Goal: Task Accomplishment & Management: Contribute content

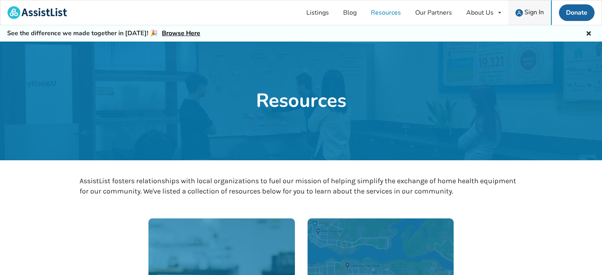
click at [530, 10] on span "Sign In" at bounding box center [533, 12] width 19 height 9
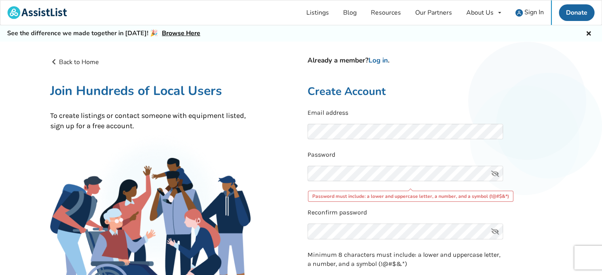
click at [496, 172] on icon at bounding box center [495, 174] width 16 height 16
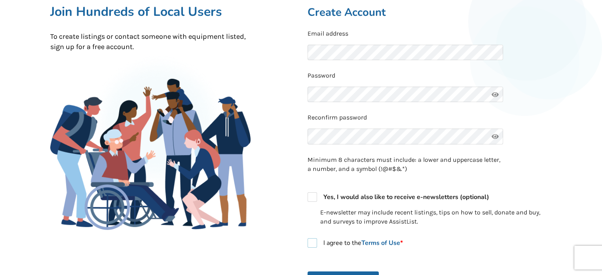
click at [312, 242] on label "I agree to the Terms of Use *" at bounding box center [354, 242] width 95 height 9
checkbox input "true"
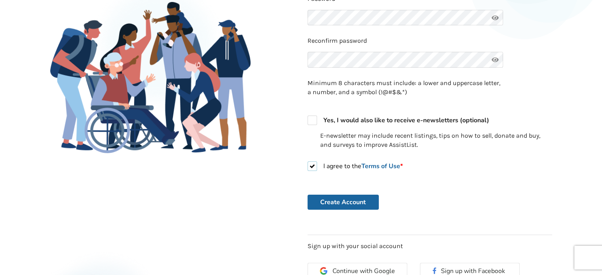
scroll to position [198, 0]
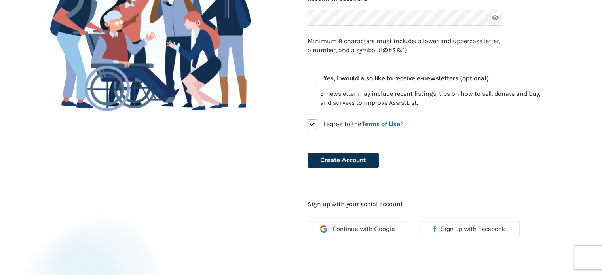
click at [354, 160] on button "Create Account" at bounding box center [342, 160] width 71 height 15
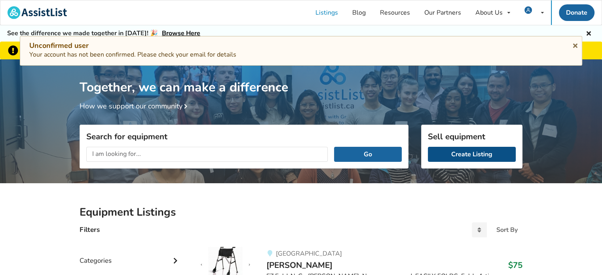
click at [470, 152] on link "Create Listing" at bounding box center [472, 154] width 88 height 15
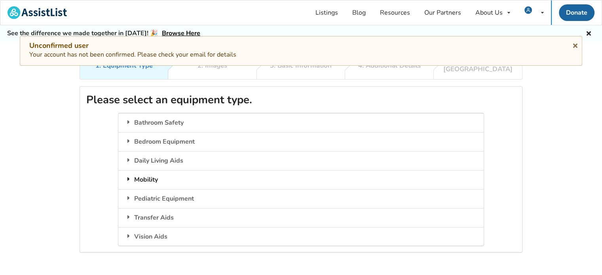
click at [141, 171] on div "Mobility" at bounding box center [300, 179] width 365 height 19
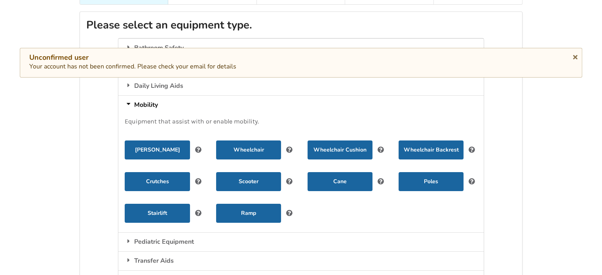
scroll to position [79, 0]
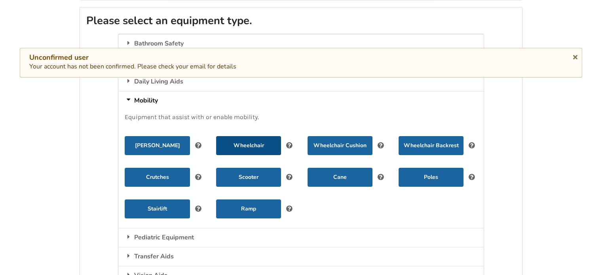
click at [257, 136] on button "Wheelchair" at bounding box center [248, 145] width 65 height 19
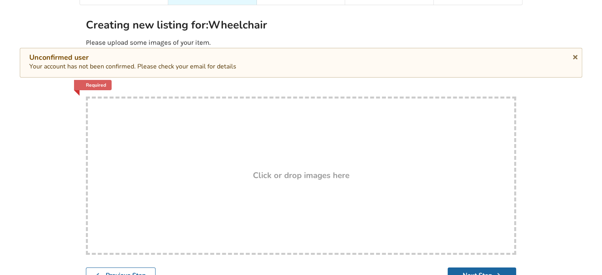
scroll to position [87, 0]
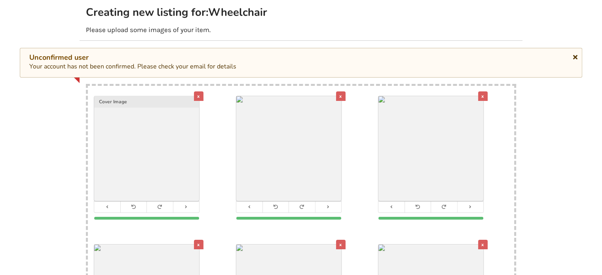
click at [573, 55] on icon at bounding box center [575, 56] width 8 height 6
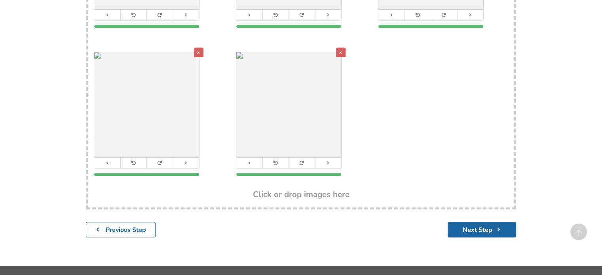
scroll to position [434, 0]
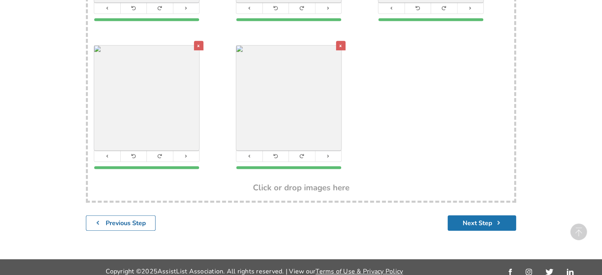
click at [469, 215] on button "Next Step" at bounding box center [482, 222] width 68 height 15
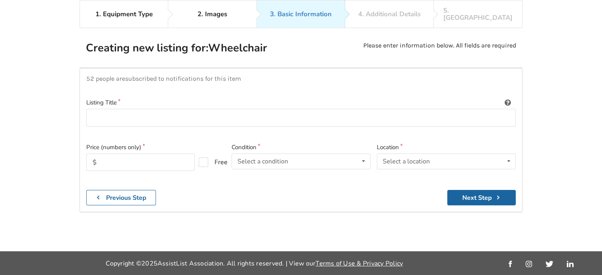
scroll to position [51, 0]
click at [90, 110] on input at bounding box center [300, 118] width 429 height 18
click at [114, 109] on input "Orion 2 wheelchair" at bounding box center [300, 118] width 429 height 18
click at [163, 110] on input "Orion 2 tilt wheelchair" at bounding box center [300, 118] width 429 height 18
type input "Orion 2 tilt wheelchair with a ROHO cushion"
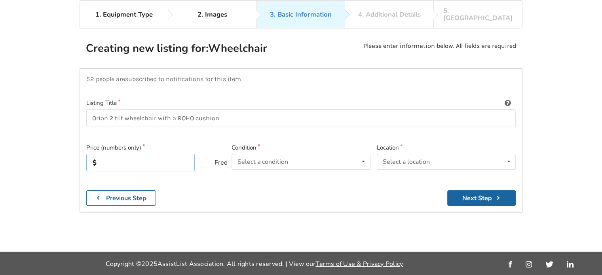
click at [110, 155] on input "text" at bounding box center [140, 162] width 108 height 17
type input "999"
click at [362, 154] on icon at bounding box center [363, 161] width 11 height 15
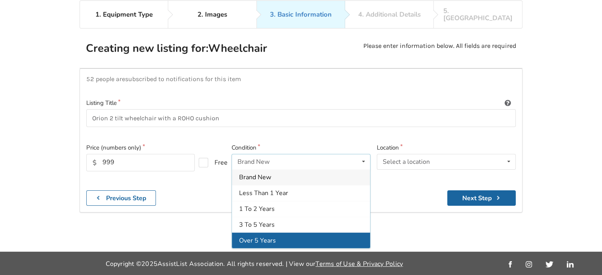
click at [291, 233] on div "Over 5 Years" at bounding box center [301, 241] width 138 height 16
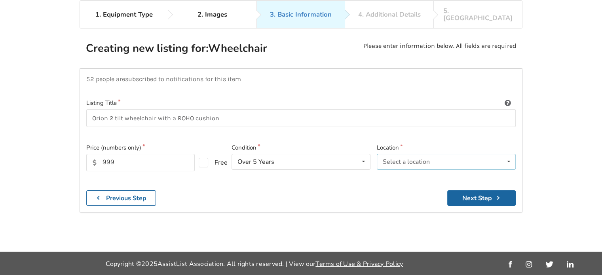
click at [508, 154] on icon at bounding box center [508, 161] width 11 height 15
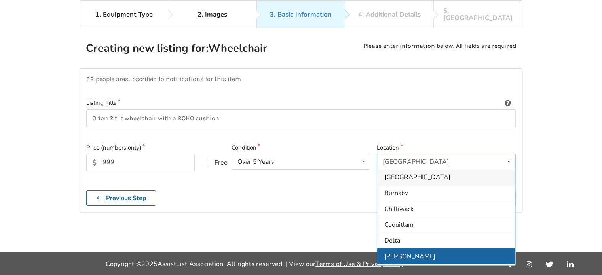
click at [404, 252] on span "[PERSON_NAME]" at bounding box center [409, 256] width 51 height 9
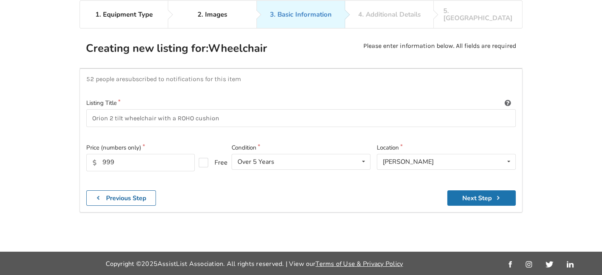
click at [486, 190] on button "Next Step" at bounding box center [481, 197] width 68 height 15
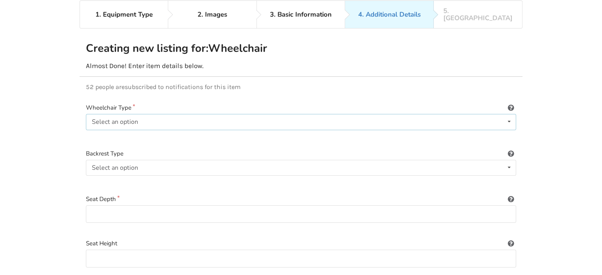
click at [510, 114] on icon at bounding box center [508, 121] width 11 height 15
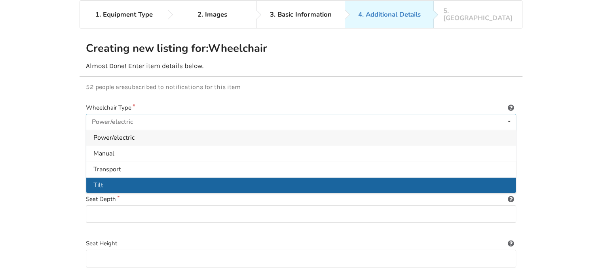
click at [123, 177] on div "Tilt" at bounding box center [300, 185] width 429 height 16
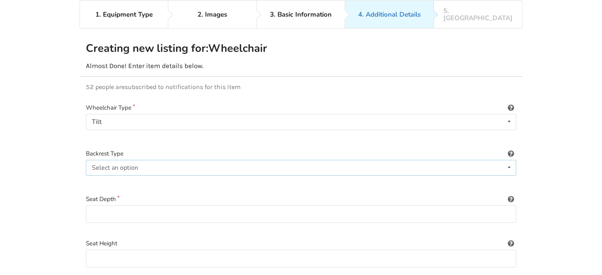
click at [510, 160] on icon at bounding box center [508, 167] width 11 height 15
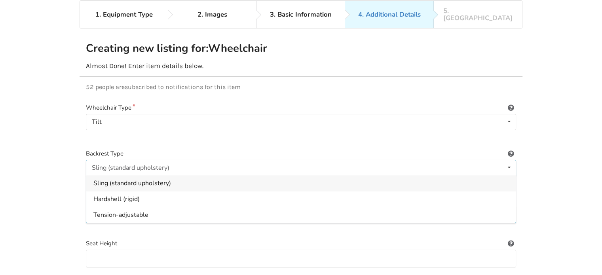
click at [160, 179] on span "Sling (standard upholstery)" at bounding box center [132, 183] width 78 height 9
click at [91, 205] on input at bounding box center [301, 214] width 430 height 18
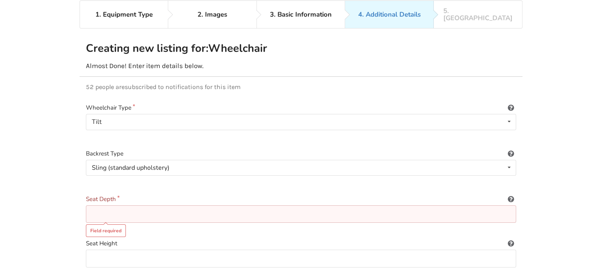
click at [92, 205] on input at bounding box center [301, 214] width 430 height 18
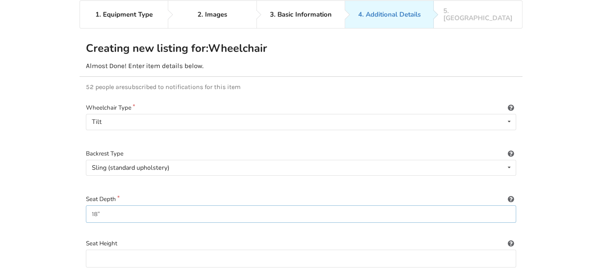
scroll to position [91, 0]
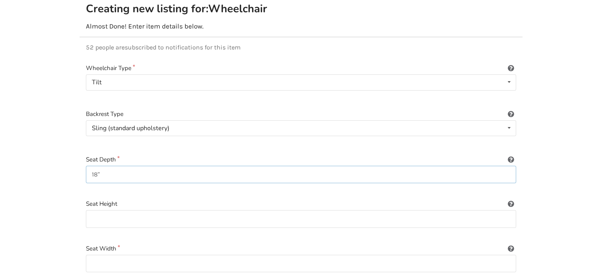
type input "18""
click at [510, 155] on icon at bounding box center [511, 158] width 8 height 6
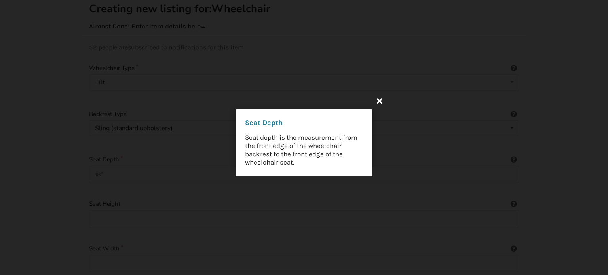
click at [379, 101] on icon at bounding box center [379, 100] width 14 height 14
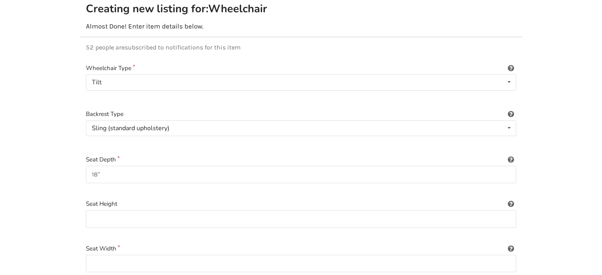
click at [509, 199] on icon at bounding box center [511, 202] width 8 height 6
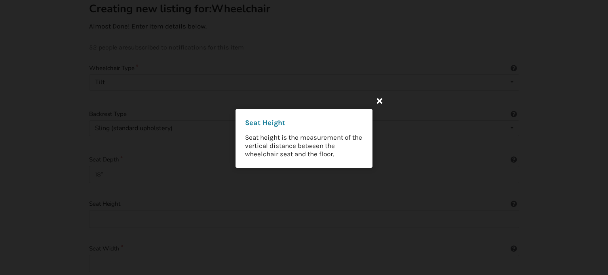
click at [380, 100] on icon at bounding box center [379, 100] width 14 height 14
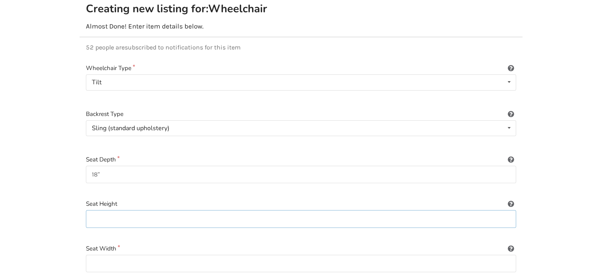
click at [98, 210] on input at bounding box center [301, 219] width 430 height 18
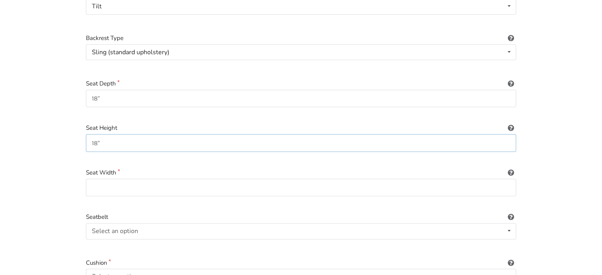
scroll to position [170, 0]
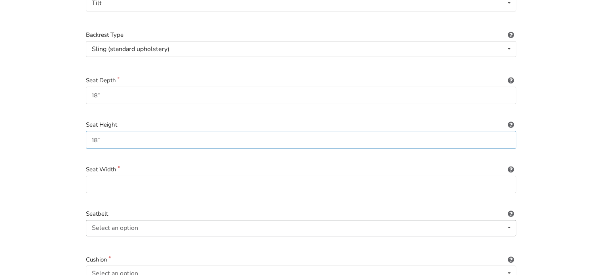
type input "18""
click at [510, 220] on icon at bounding box center [508, 227] width 11 height 15
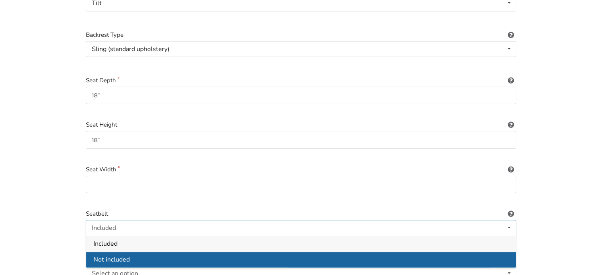
click at [148, 253] on div "Not included" at bounding box center [300, 259] width 429 height 16
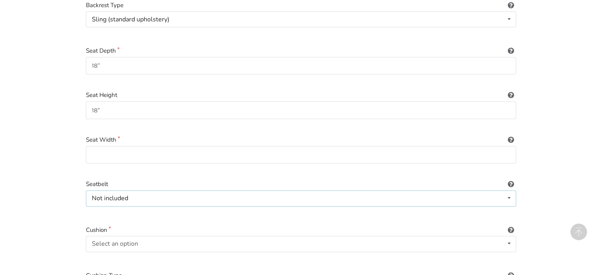
scroll to position [288, 0]
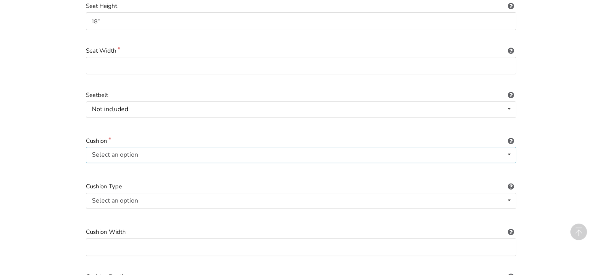
click at [510, 147] on icon at bounding box center [508, 154] width 11 height 15
click at [140, 163] on div "Included" at bounding box center [300, 171] width 429 height 16
click at [510, 193] on icon at bounding box center [508, 200] width 11 height 15
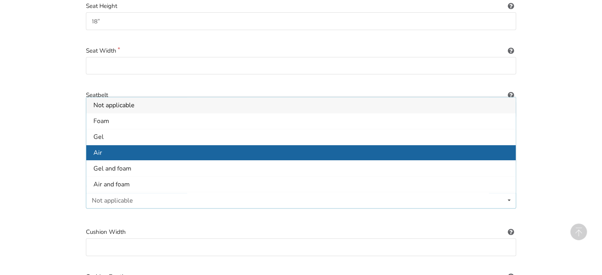
click at [148, 145] on div "Air" at bounding box center [300, 153] width 429 height 16
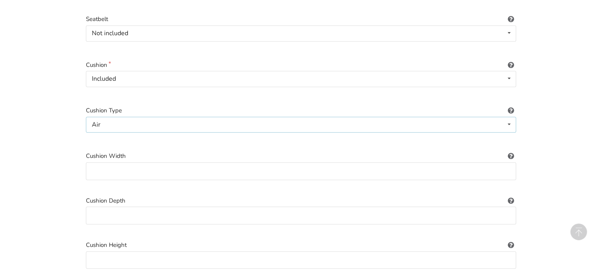
scroll to position [368, 0]
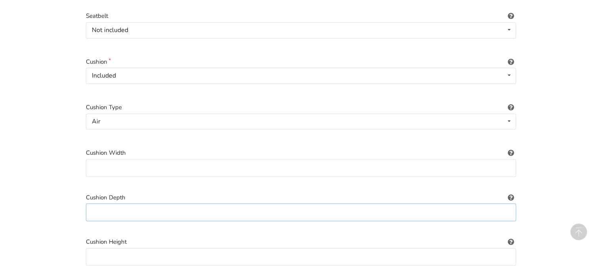
click at [89, 203] on input at bounding box center [301, 212] width 430 height 18
click at [511, 193] on icon at bounding box center [511, 196] width 8 height 6
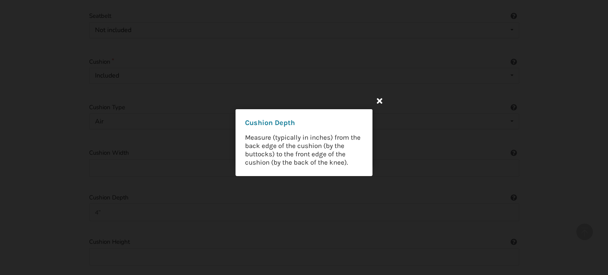
click at [380, 100] on icon at bounding box center [379, 100] width 14 height 14
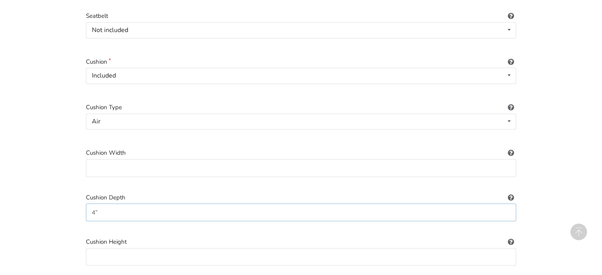
drag, startPoint x: 94, startPoint y: 203, endPoint x: 87, endPoint y: 202, distance: 7.2
click at [87, 203] on input "4"" at bounding box center [301, 212] width 430 height 18
type input "18""
click at [94, 248] on input at bounding box center [301, 257] width 430 height 18
type input "4""
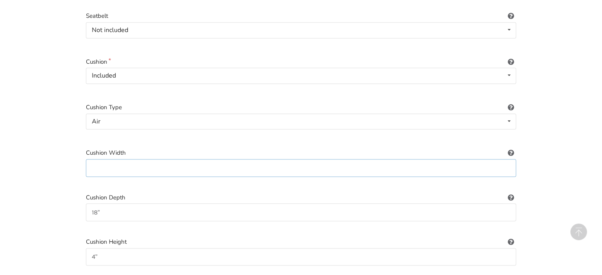
click at [89, 159] on input at bounding box center [301, 168] width 430 height 18
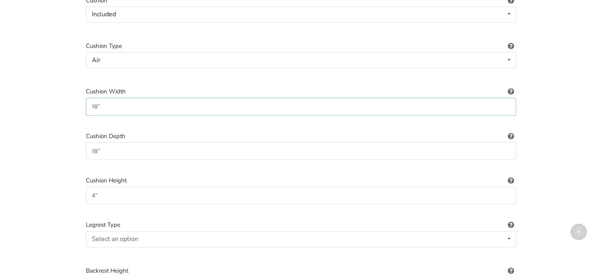
scroll to position [447, 0]
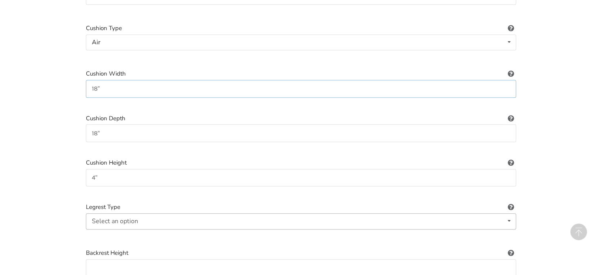
type input "18""
click at [510, 214] on icon at bounding box center [508, 221] width 11 height 15
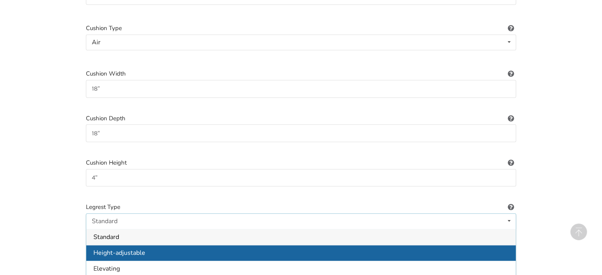
click at [154, 245] on div "Height-adjustable" at bounding box center [300, 253] width 429 height 16
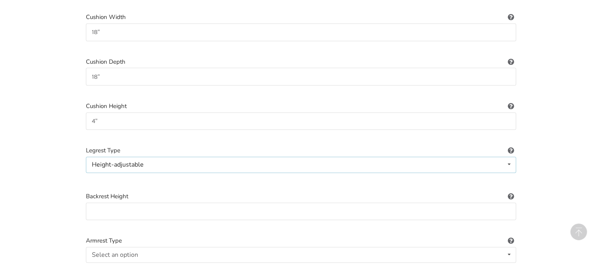
scroll to position [526, 0]
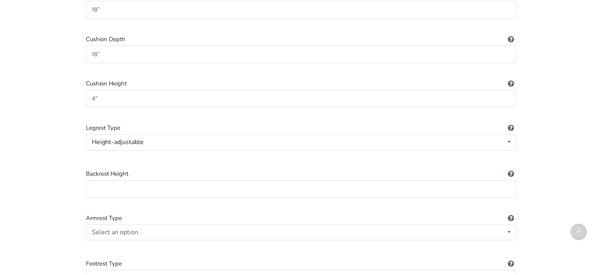
click at [511, 169] on icon at bounding box center [511, 172] width 8 height 6
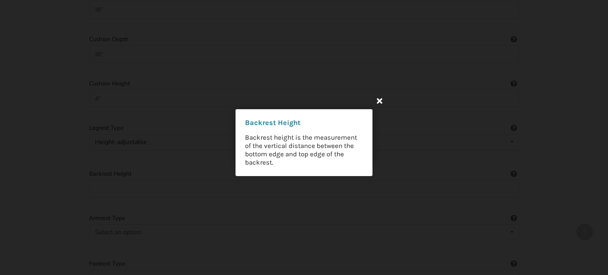
click at [379, 101] on icon at bounding box center [379, 100] width 14 height 14
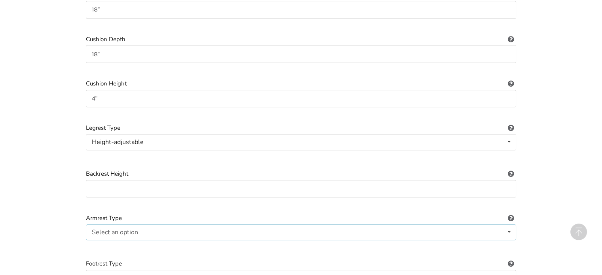
click at [509, 225] on icon at bounding box center [508, 232] width 11 height 15
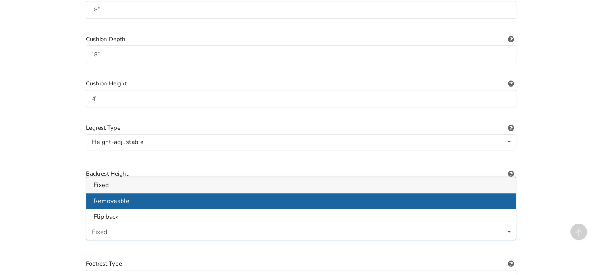
click at [132, 193] on div "Removeable" at bounding box center [300, 201] width 429 height 16
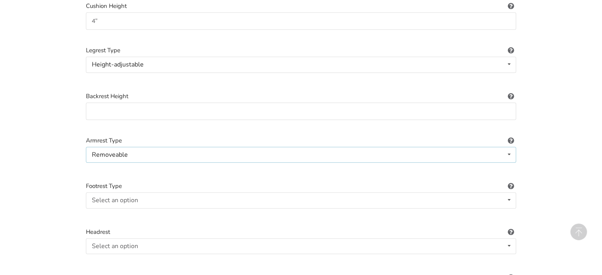
scroll to position [605, 0]
click at [510, 191] on icon at bounding box center [508, 198] width 11 height 15
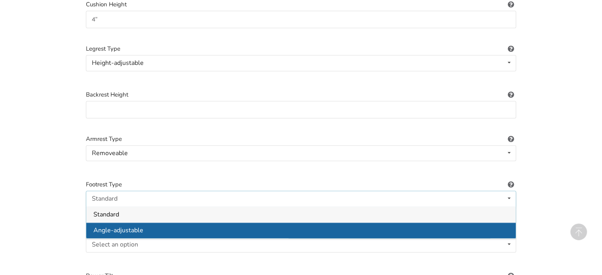
click at [149, 222] on div "Angle-adjustable" at bounding box center [300, 230] width 429 height 16
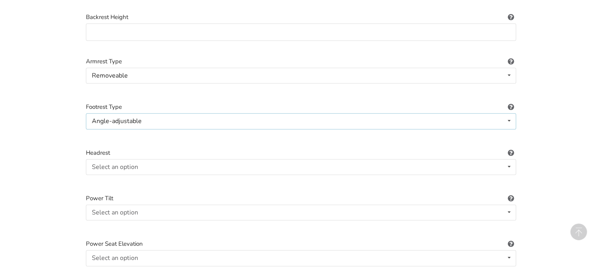
scroll to position [684, 0]
click at [508, 158] on icon at bounding box center [508, 165] width 11 height 15
click at [120, 173] on div "Included" at bounding box center [300, 181] width 429 height 16
click at [508, 203] on icon at bounding box center [508, 210] width 11 height 15
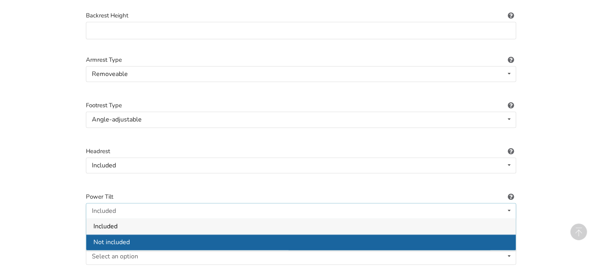
click at [166, 234] on div "Not included" at bounding box center [300, 242] width 429 height 16
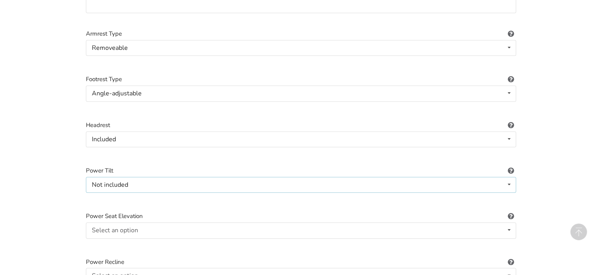
scroll to position [724, 0]
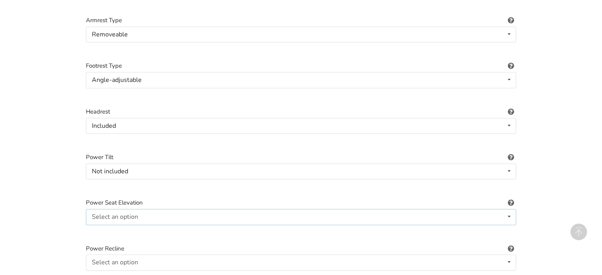
click at [509, 209] on icon at bounding box center [508, 216] width 11 height 15
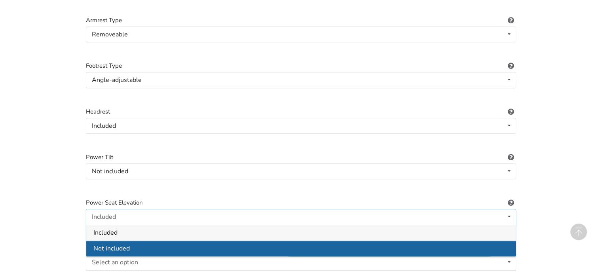
click at [150, 240] on div "Not included" at bounding box center [300, 248] width 429 height 16
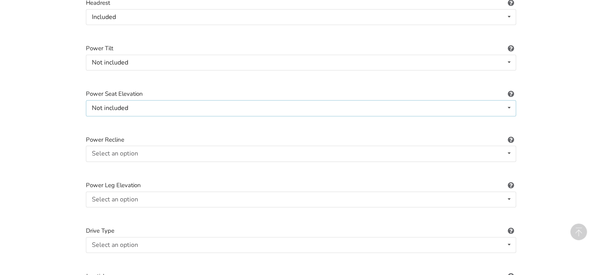
scroll to position [842, 0]
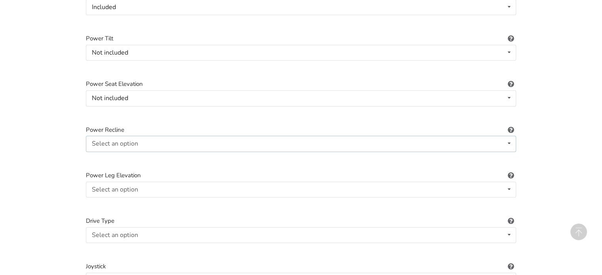
click at [509, 136] on icon at bounding box center [508, 143] width 11 height 15
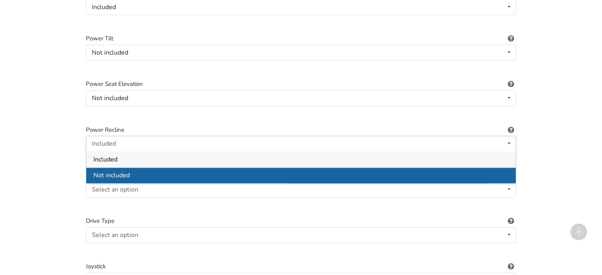
click at [261, 167] on div "Not included" at bounding box center [300, 175] width 429 height 16
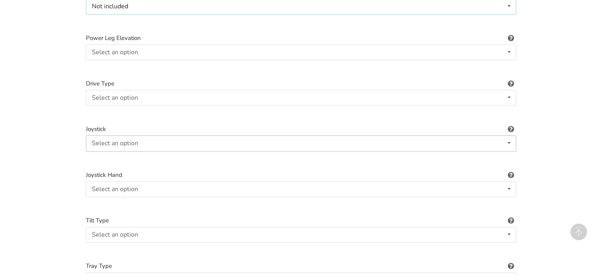
scroll to position [1001, 0]
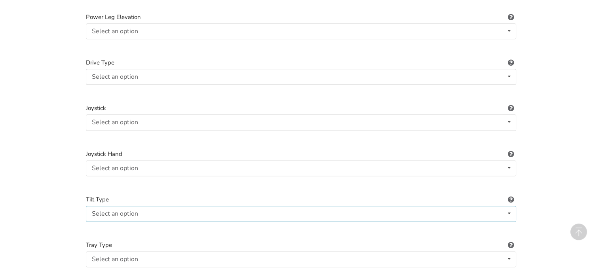
click at [508, 206] on icon at bounding box center [508, 213] width 11 height 15
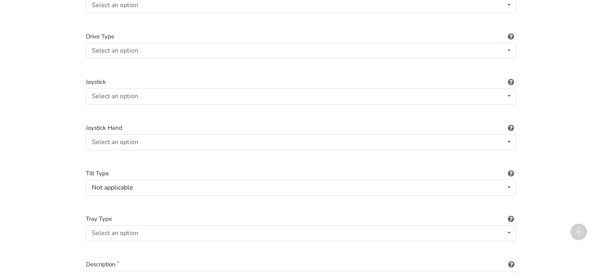
scroll to position [1080, 0]
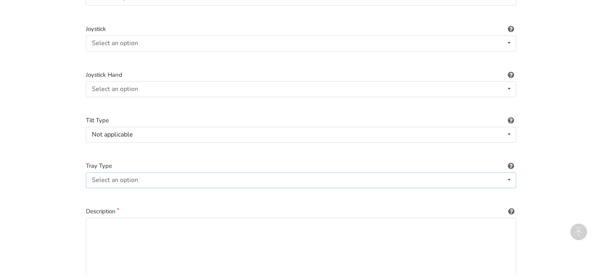
click at [508, 173] on icon at bounding box center [508, 180] width 11 height 15
click at [160, 188] on div "None" at bounding box center [300, 196] width 429 height 16
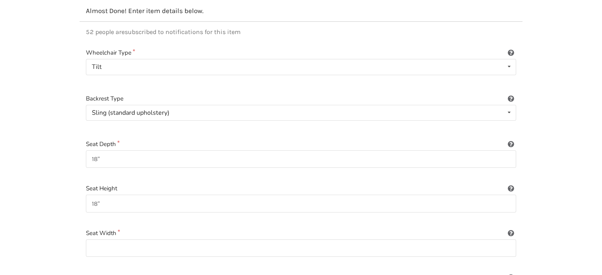
scroll to position [135, 0]
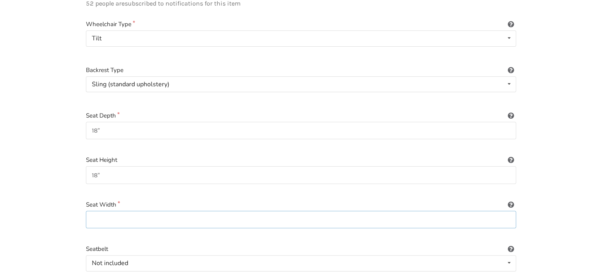
click at [91, 211] on input at bounding box center [301, 220] width 430 height 18
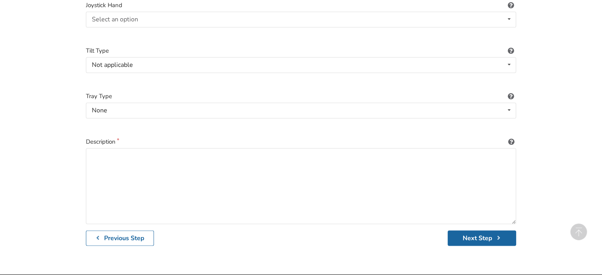
scroll to position [1163, 0]
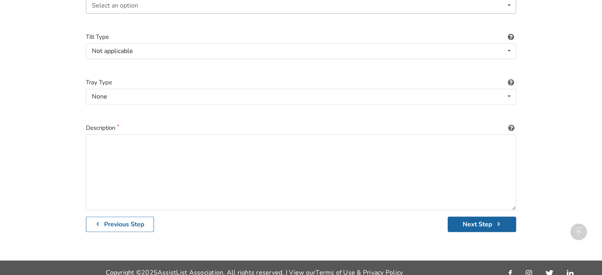
type input "18""
click at [90, 134] on textarea "To enrich screen reader interactions, please activate Accessibility in Grammarl…" at bounding box center [301, 172] width 430 height 76
paste textarea "Product Description • WEIGHT 65 lbs • Steel frame • WEIGHT CAPACITY 350 lbs (15…"
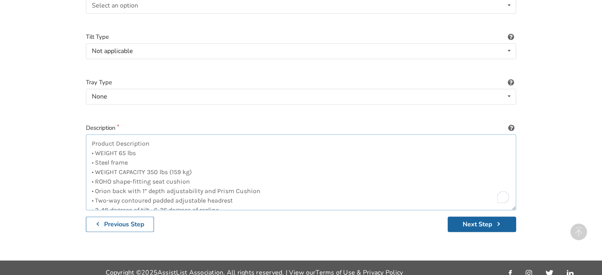
scroll to position [70, 0]
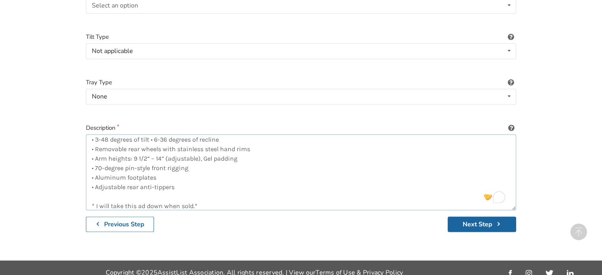
click at [181, 195] on textarea "Product Description • WEIGHT 65 lbs • Steel frame • WEIGHT CAPACITY 350 lbs (15…" at bounding box center [301, 172] width 430 height 76
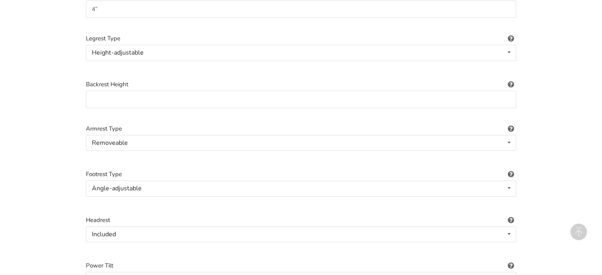
scroll to position [570, 0]
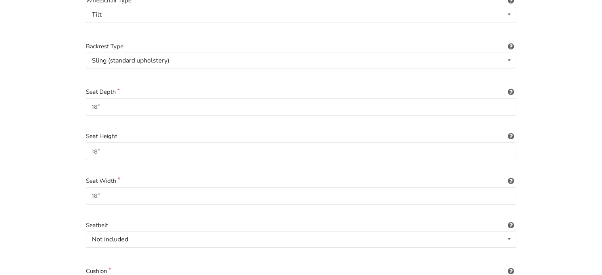
type textarea "Product Description • WEIGHT 65 lbs • Steel frame • WEIGHT CAPACITY 350 lbs (15…"
click at [97, 142] on input "18"" at bounding box center [301, 151] width 430 height 18
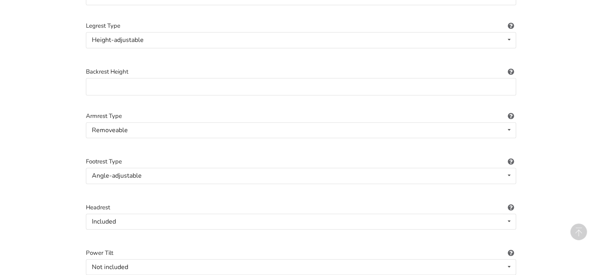
scroll to position [633, 0]
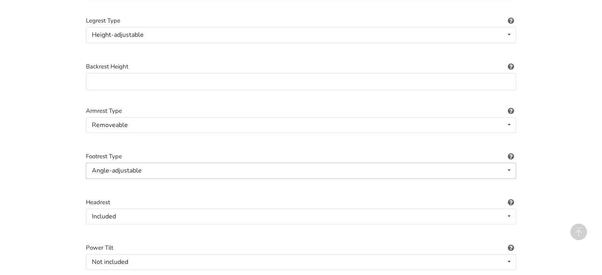
type input "17""
click at [510, 163] on icon at bounding box center [508, 170] width 11 height 15
click at [549, 187] on div "1. Equipment Type 2. Images 3. Basic Information 4. Additional Details 5. Previ…" at bounding box center [301, 93] width 602 height 1351
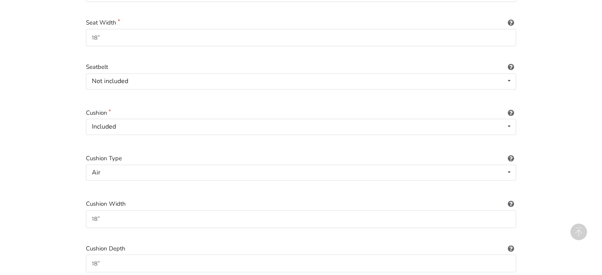
scroll to position [356, 0]
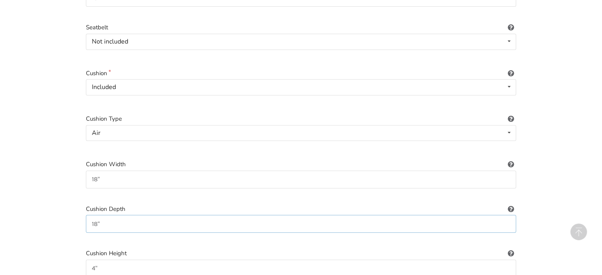
click at [96, 215] on input "18"" at bounding box center [301, 224] width 430 height 18
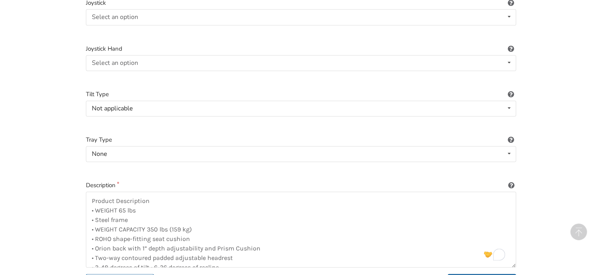
scroll to position [1148, 0]
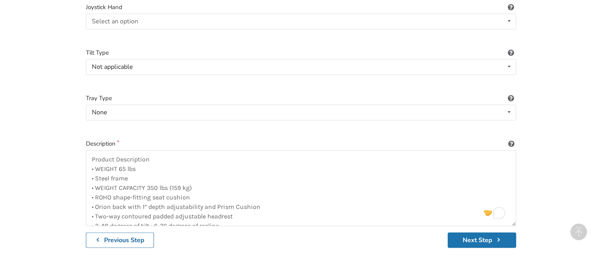
type input "17""
click at [472, 232] on button "Next Step" at bounding box center [482, 239] width 68 height 15
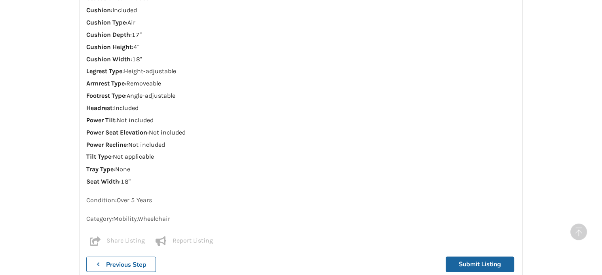
scroll to position [1343, 0]
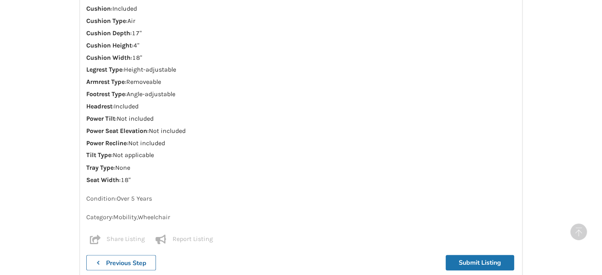
click at [485, 255] on button "Submit Listing" at bounding box center [480, 262] width 68 height 15
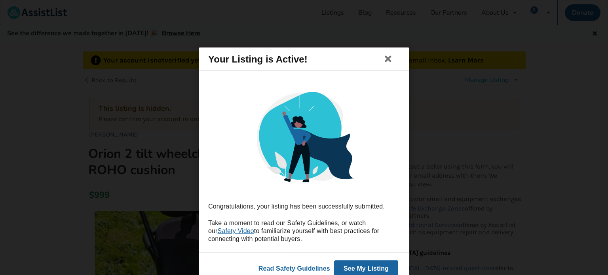
click at [363, 267] on button "See My Listing" at bounding box center [366, 268] width 64 height 17
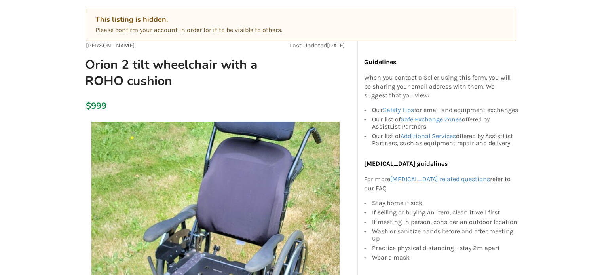
scroll to position [40, 0]
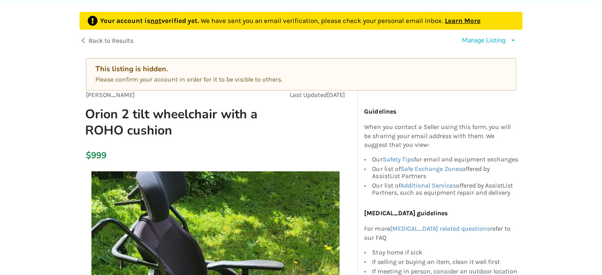
click at [457, 21] on link "Learn More" at bounding box center [463, 21] width 36 height 8
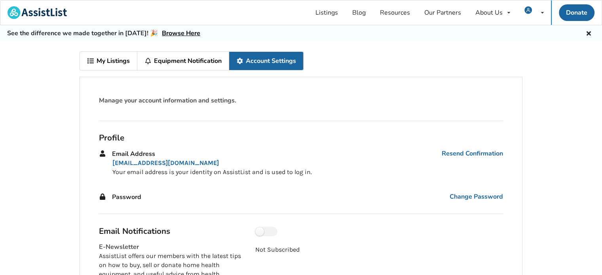
click at [109, 59] on link "My Listings" at bounding box center [108, 61] width 57 height 18
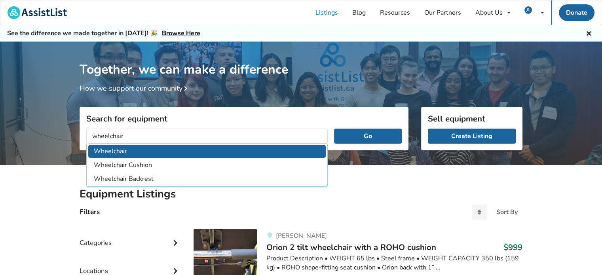
click at [117, 149] on li "Wheelchair" at bounding box center [206, 151] width 237 height 13
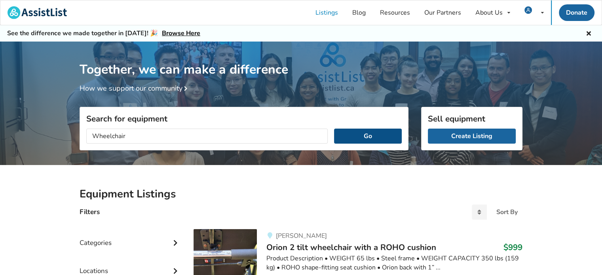
click at [372, 134] on button "Go" at bounding box center [368, 136] width 68 height 15
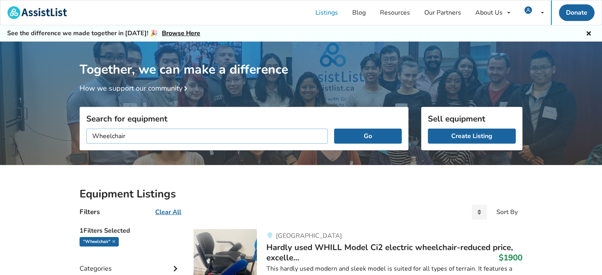
click at [131, 135] on input "Wheelchair" at bounding box center [206, 136] width 241 height 15
type input "Wheelchair Orion"
click at [381, 137] on button "Go" at bounding box center [368, 136] width 68 height 15
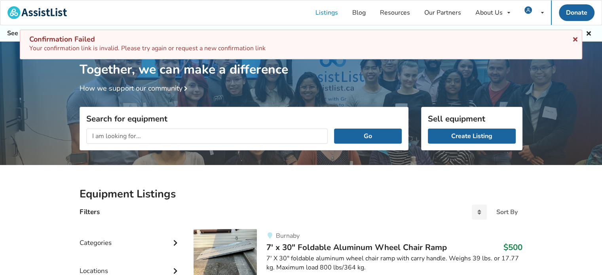
click at [576, 38] on icon at bounding box center [575, 38] width 8 height 6
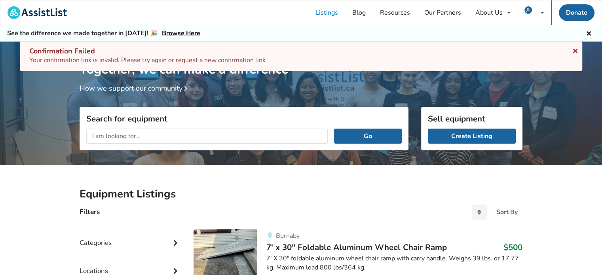
click at [576, 49] on icon at bounding box center [575, 49] width 8 height 6
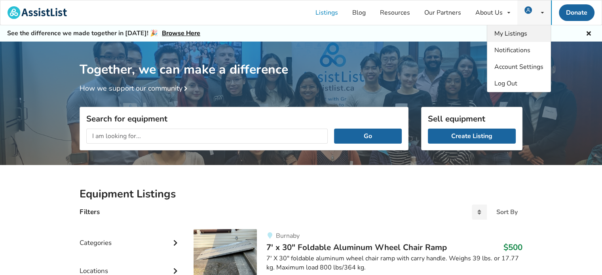
click at [514, 31] on span "My Listings" at bounding box center [510, 33] width 33 height 9
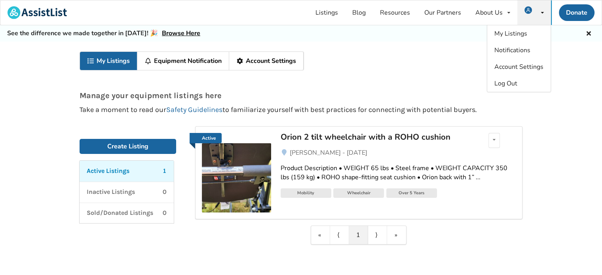
click at [279, 60] on link "Account Settings" at bounding box center [266, 61] width 74 height 18
